Goal: Navigation & Orientation: Find specific page/section

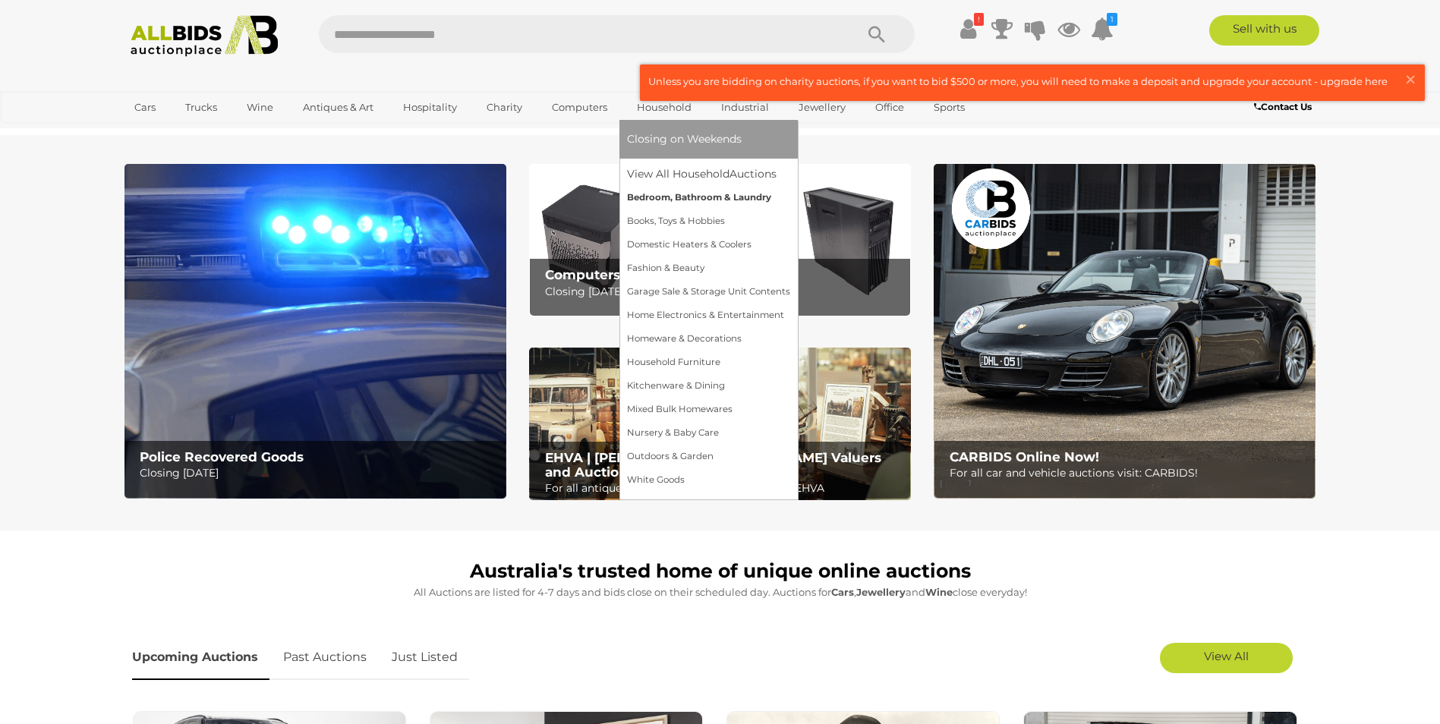
click at [688, 197] on link "Bedroom, Bathroom & Laundry" at bounding box center [708, 198] width 163 height 24
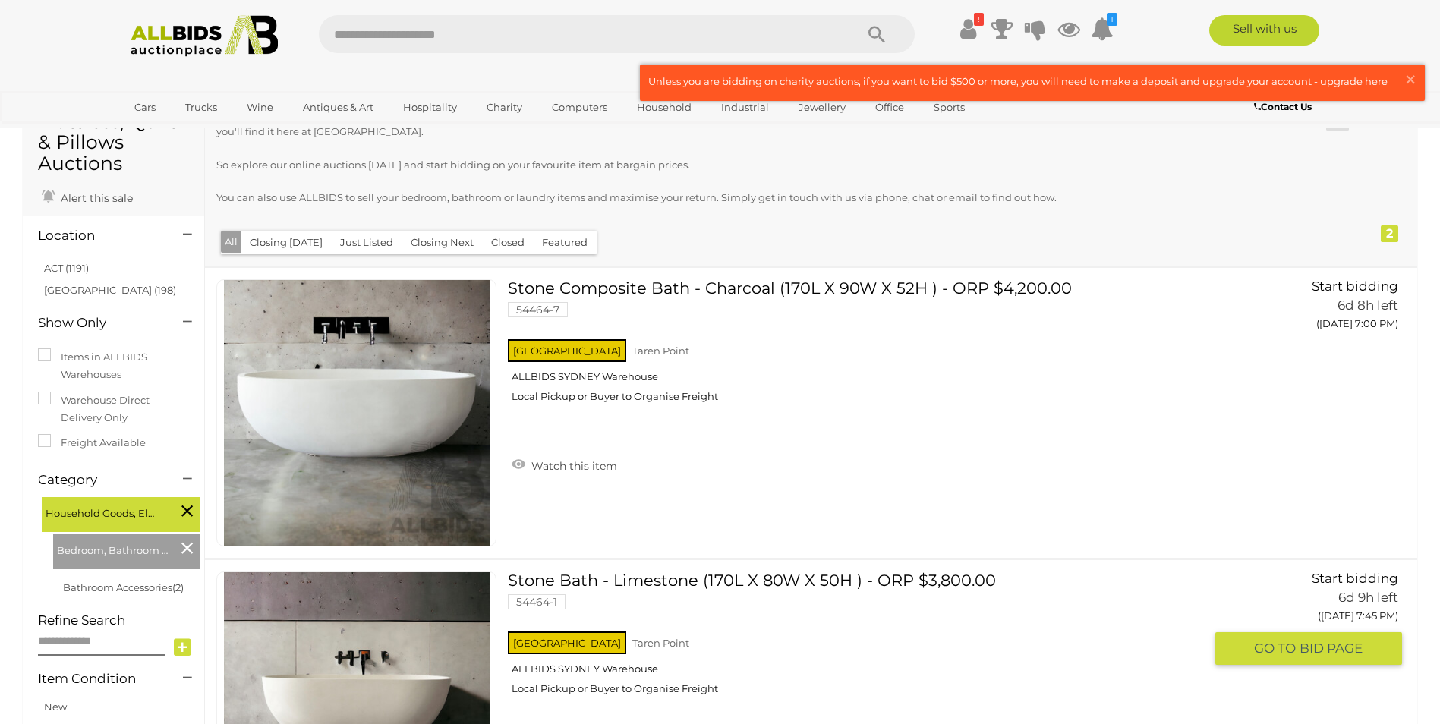
scroll to position [76, 0]
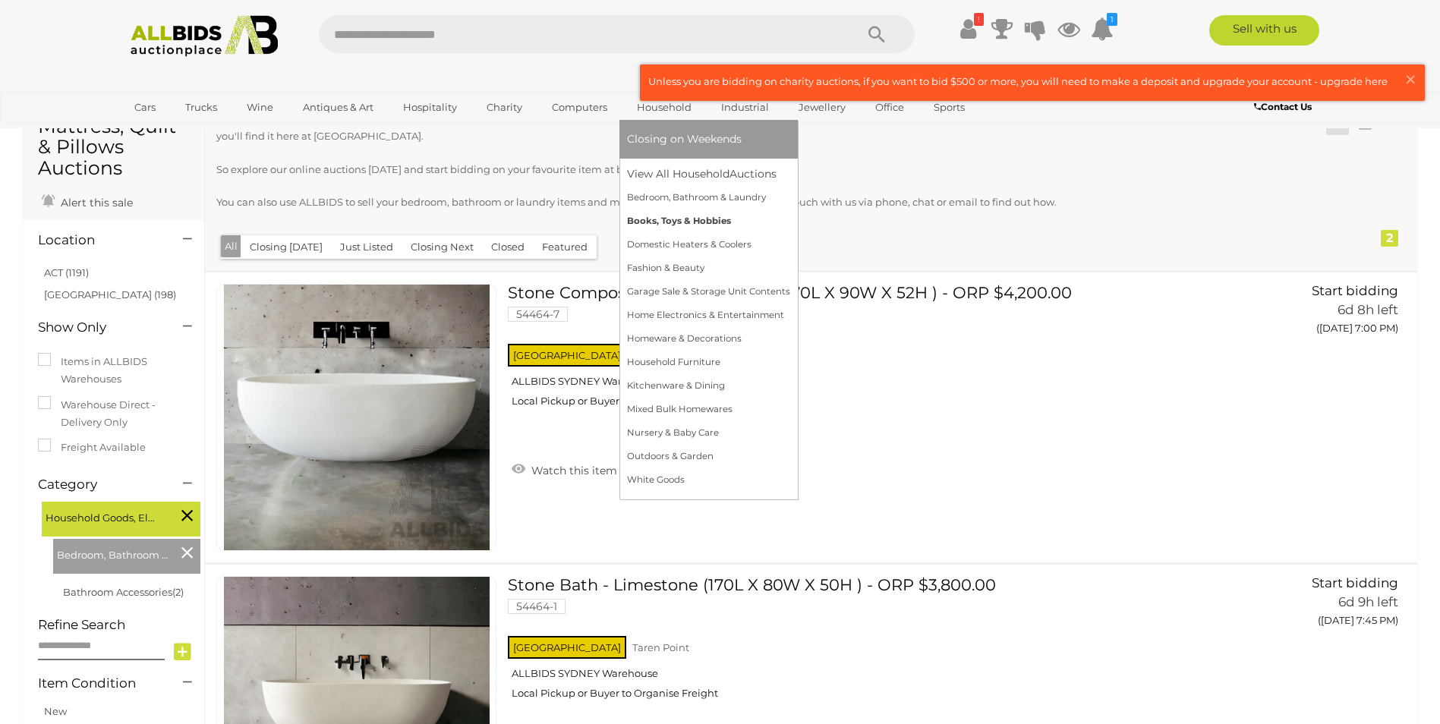
click at [682, 219] on link "Books, Toys & Hobbies" at bounding box center [708, 222] width 163 height 24
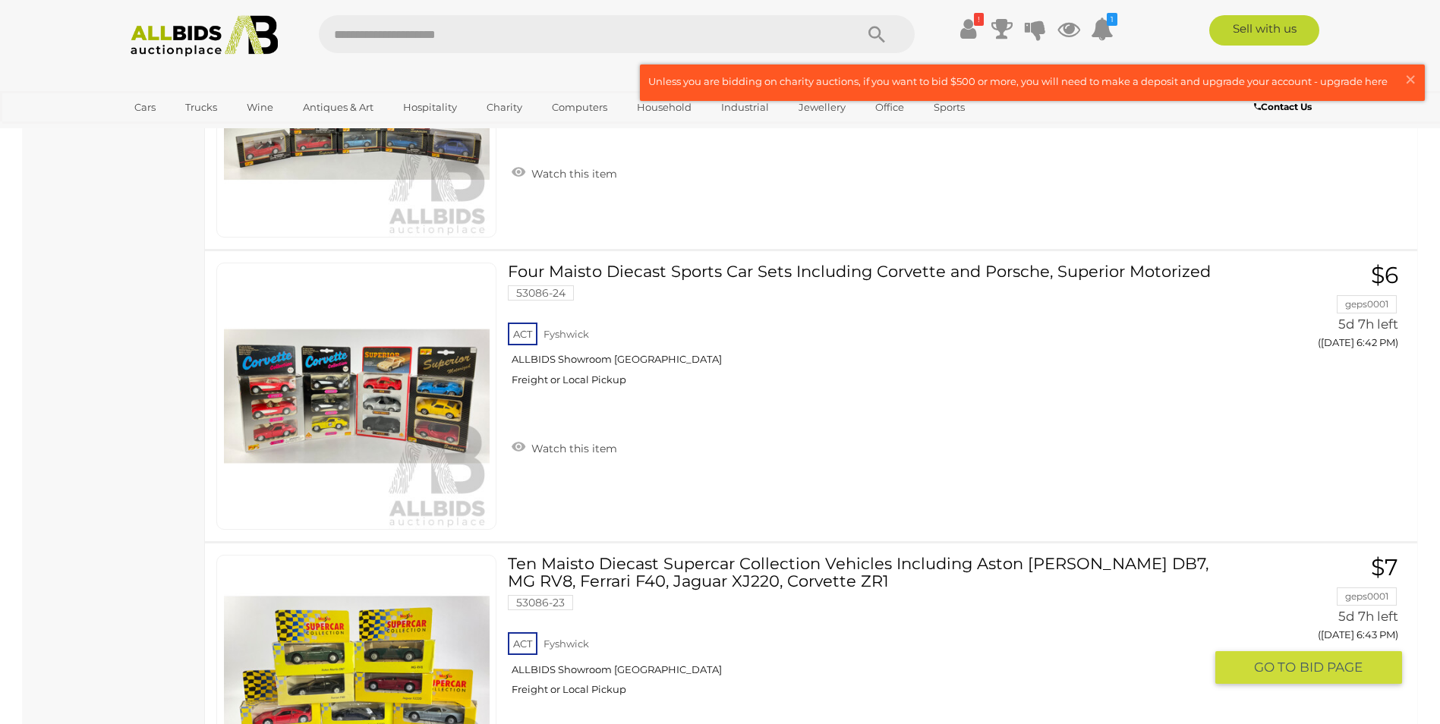
scroll to position [5695, 0]
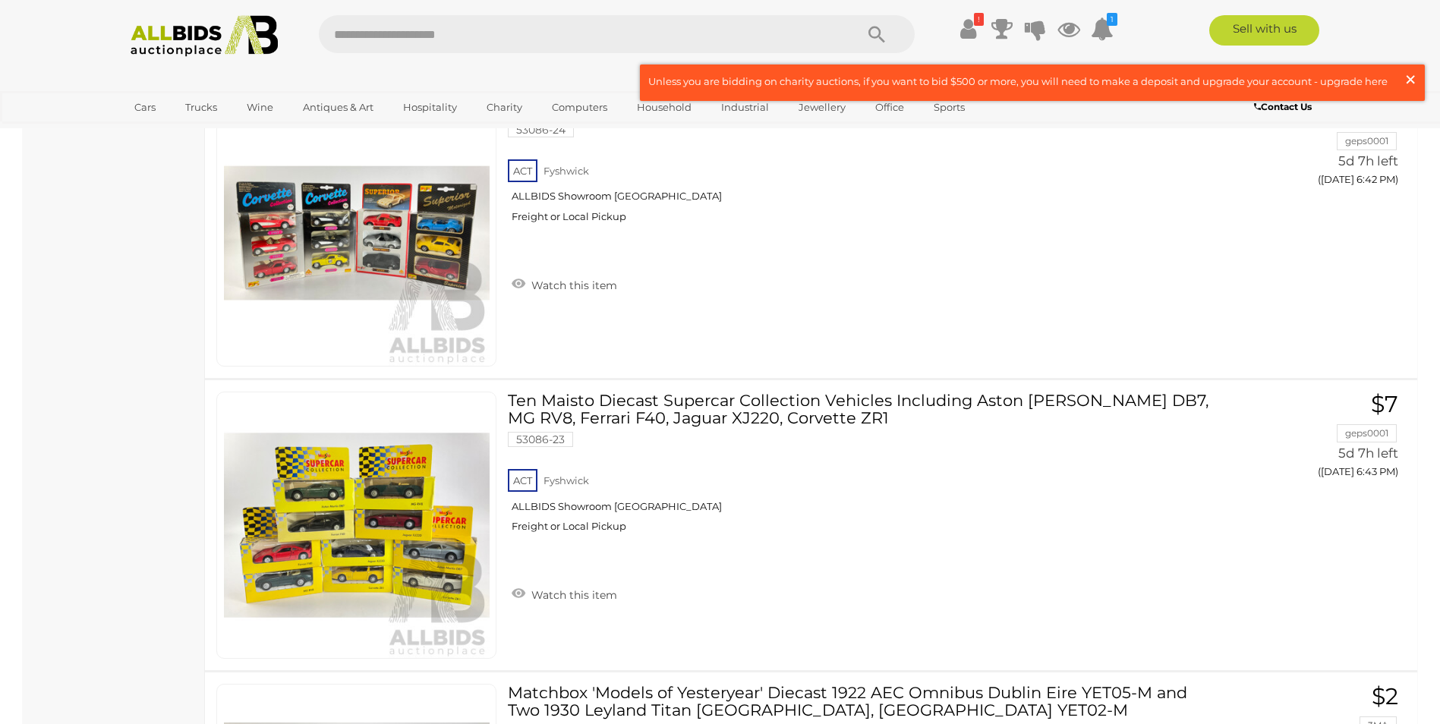
click at [1409, 77] on span "×" at bounding box center [1411, 80] width 14 height 30
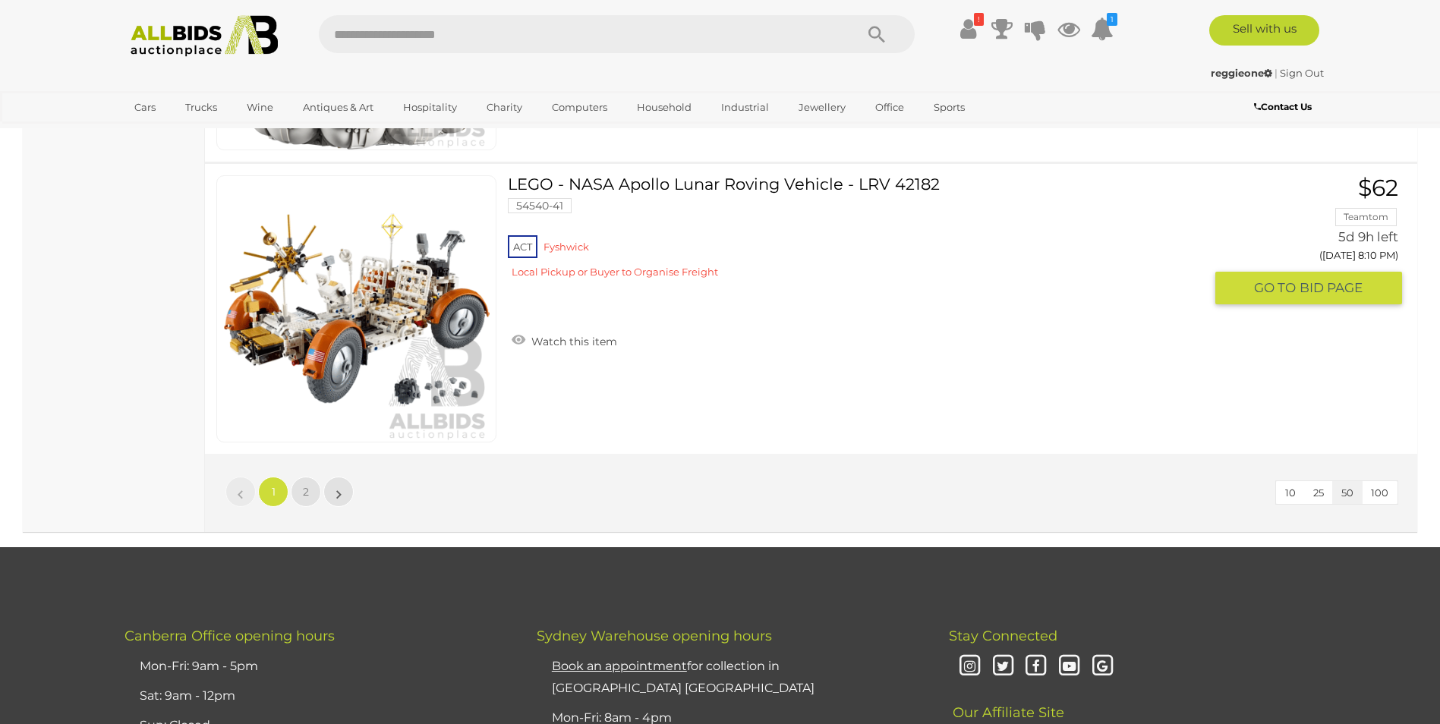
scroll to position [14428, 0]
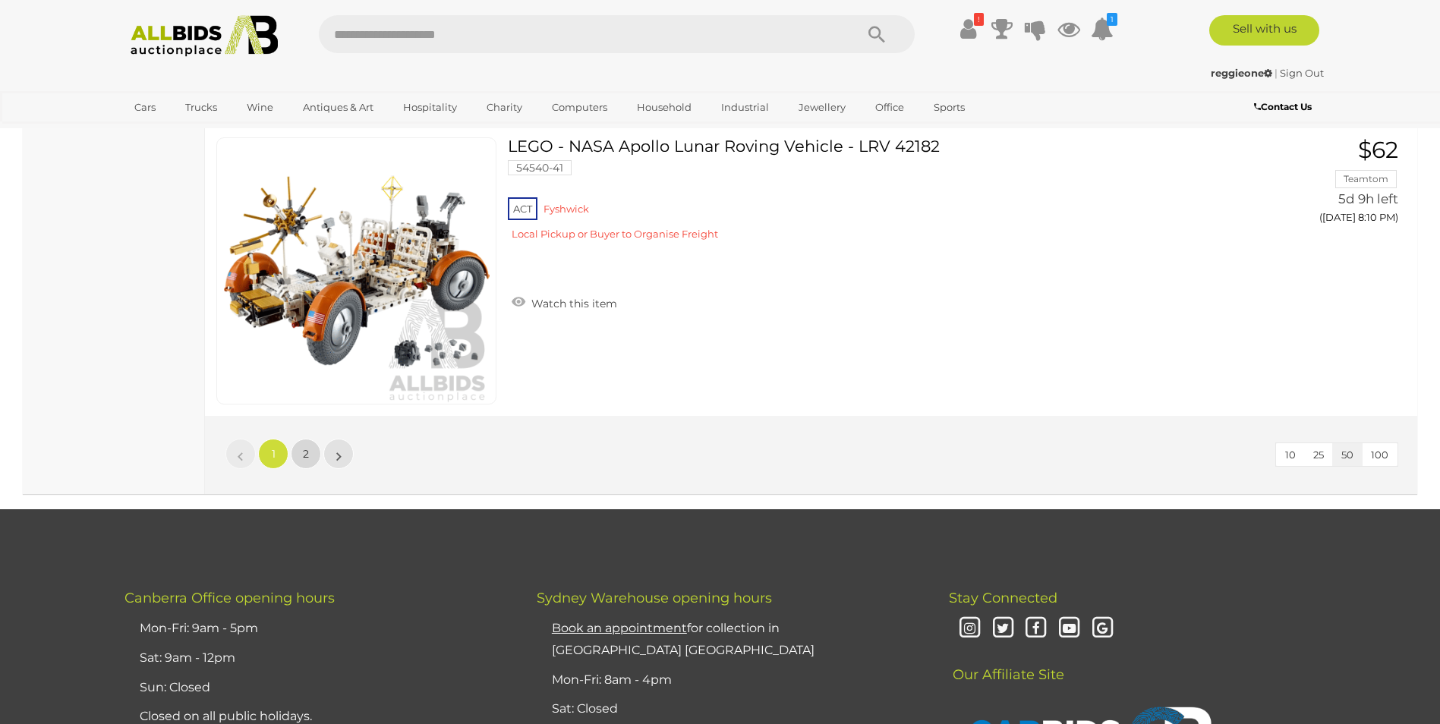
click at [305, 456] on span "2" at bounding box center [306, 454] width 6 height 14
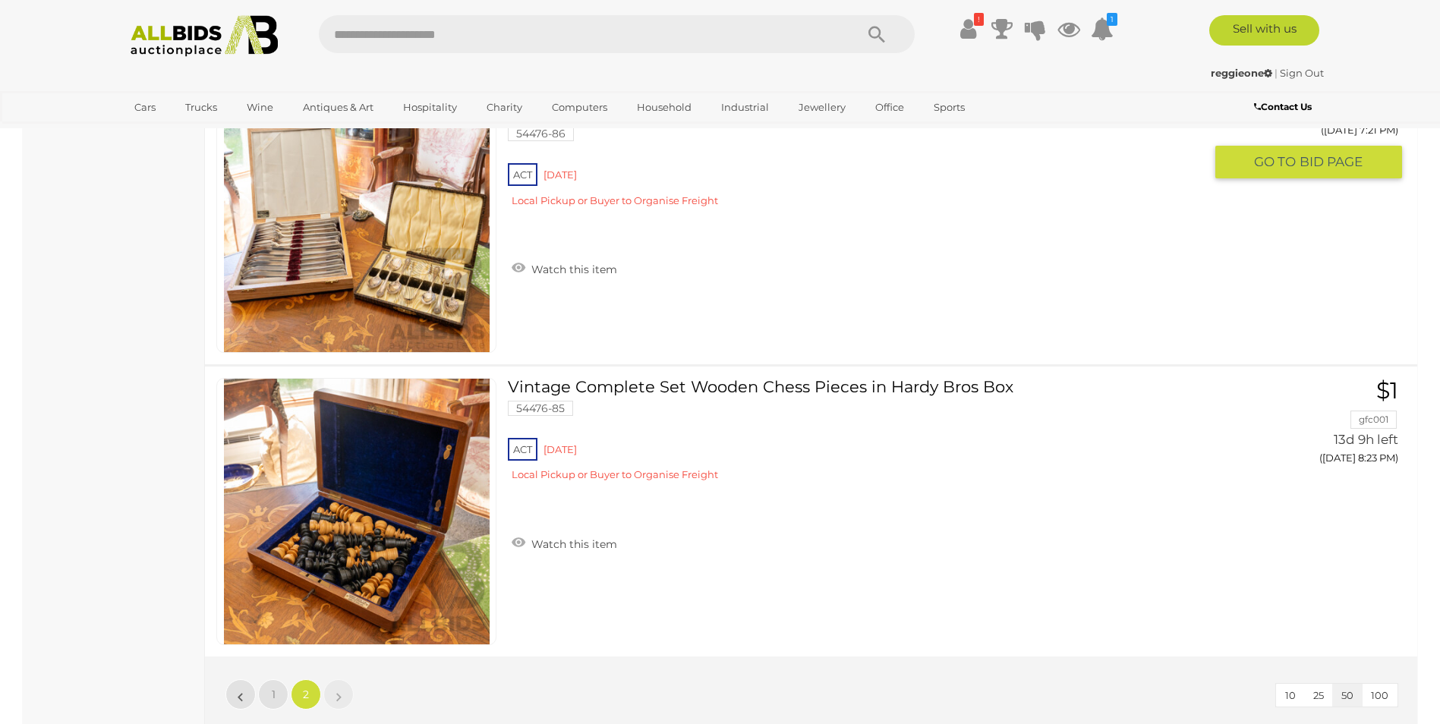
scroll to position [3112, 0]
